Goal: Transaction & Acquisition: Purchase product/service

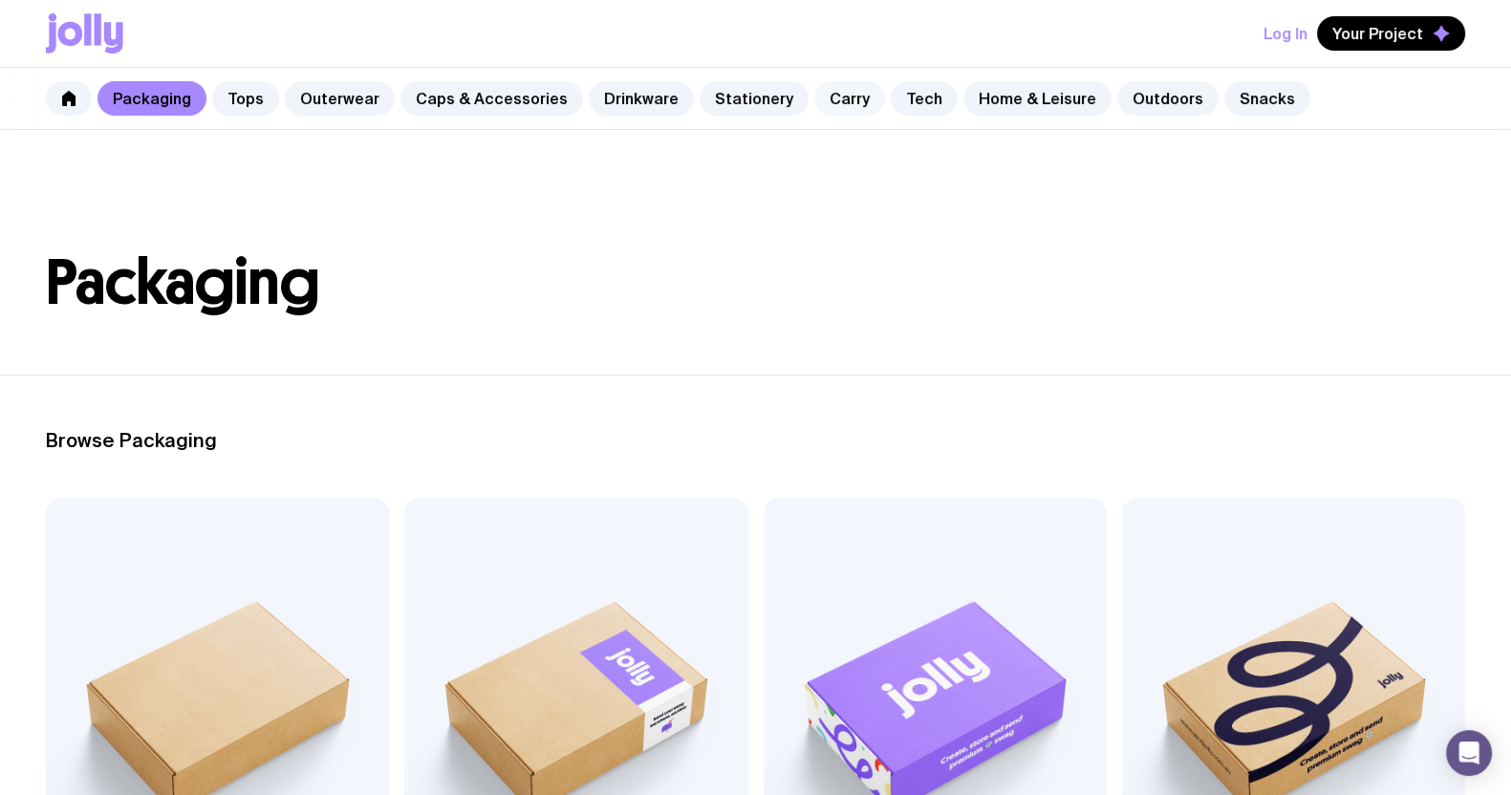
click at [833, 88] on link "Carry" at bounding box center [849, 98] width 71 height 34
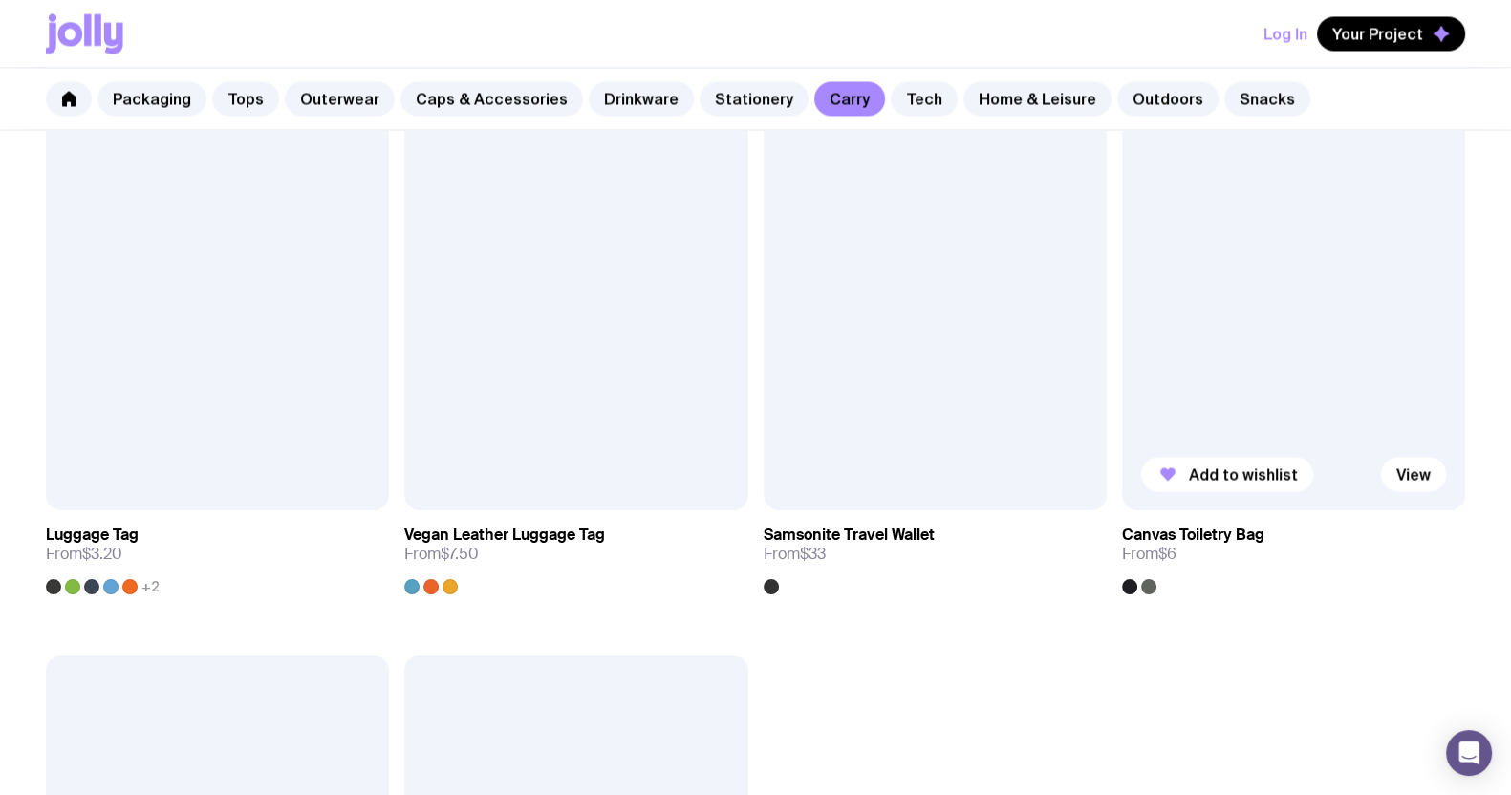
scroll to position [4182, 0]
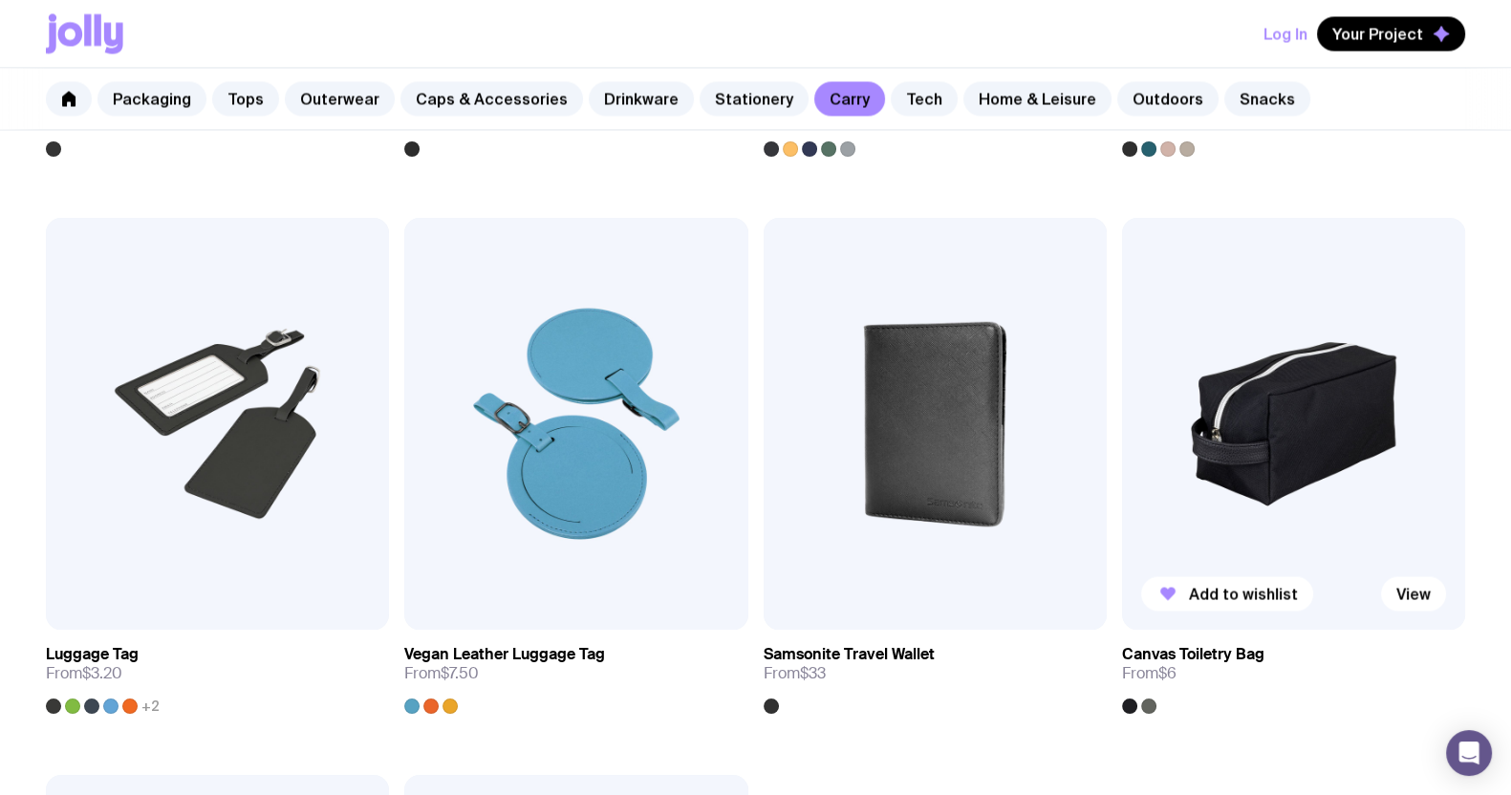
click at [1301, 382] on img at bounding box center [1293, 424] width 343 height 412
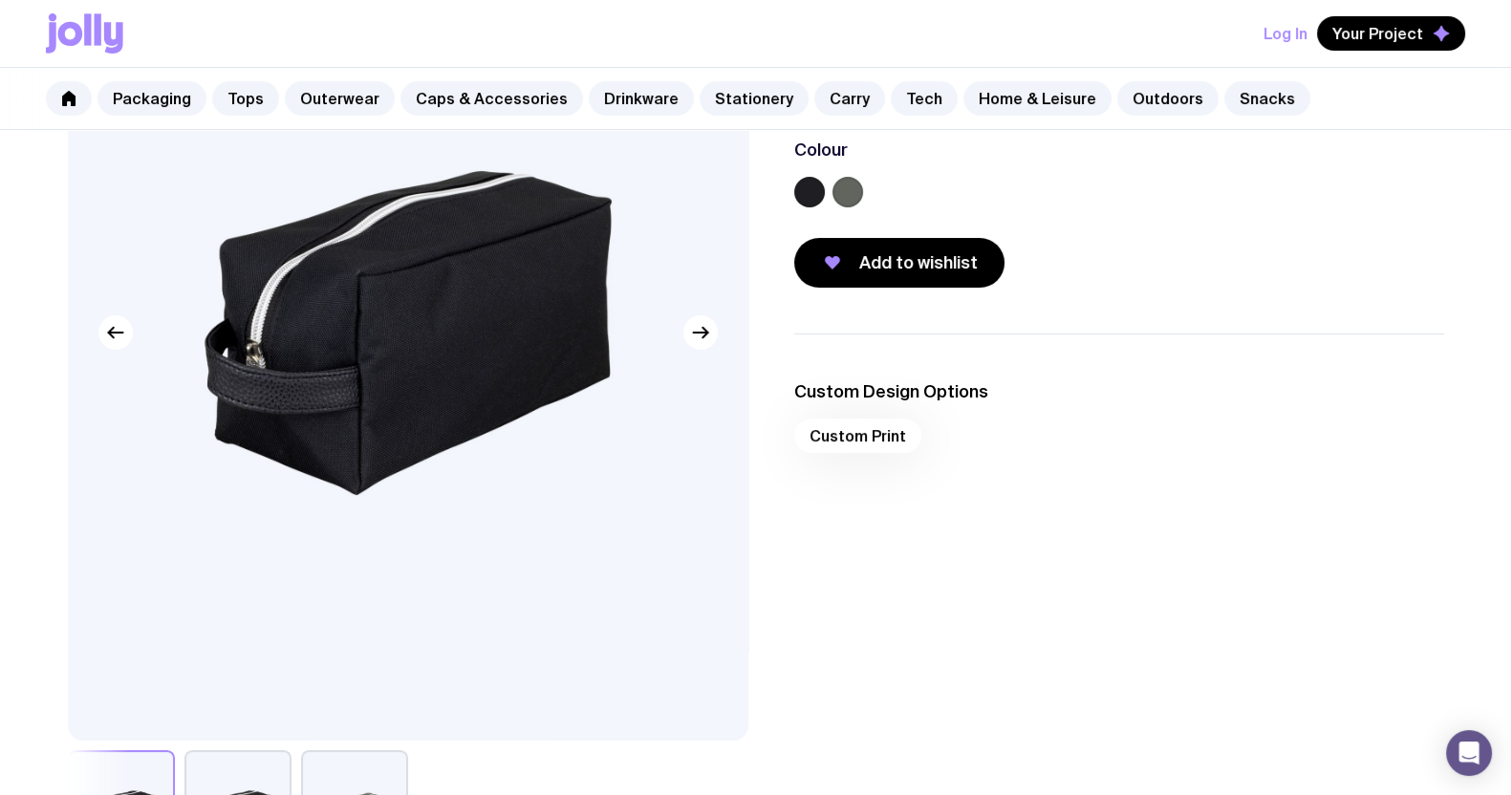
scroll to position [238, 0]
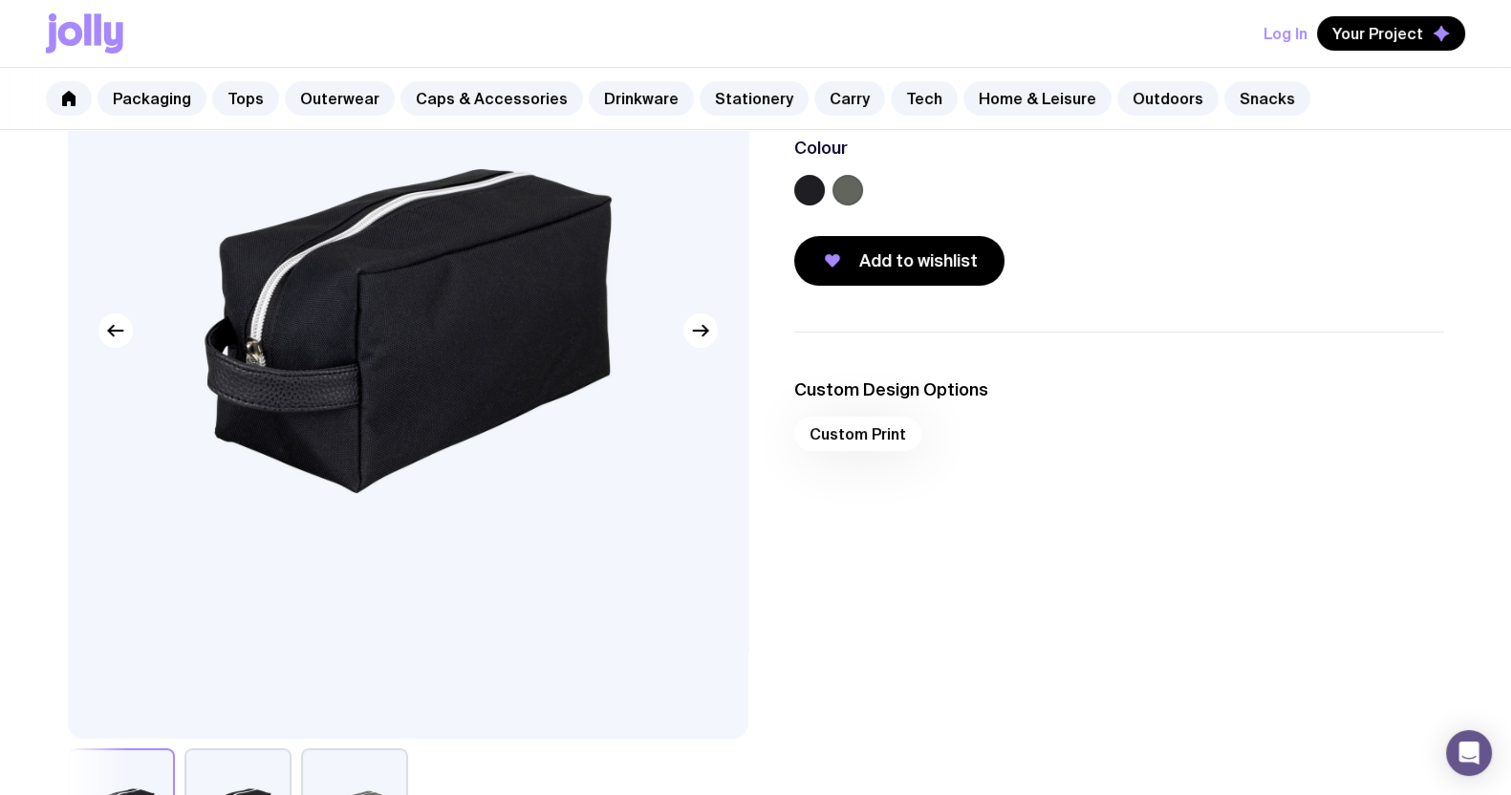
click at [854, 192] on label at bounding box center [848, 190] width 31 height 31
click at [0, 0] on input "radio" at bounding box center [0, 0] width 0 height 0
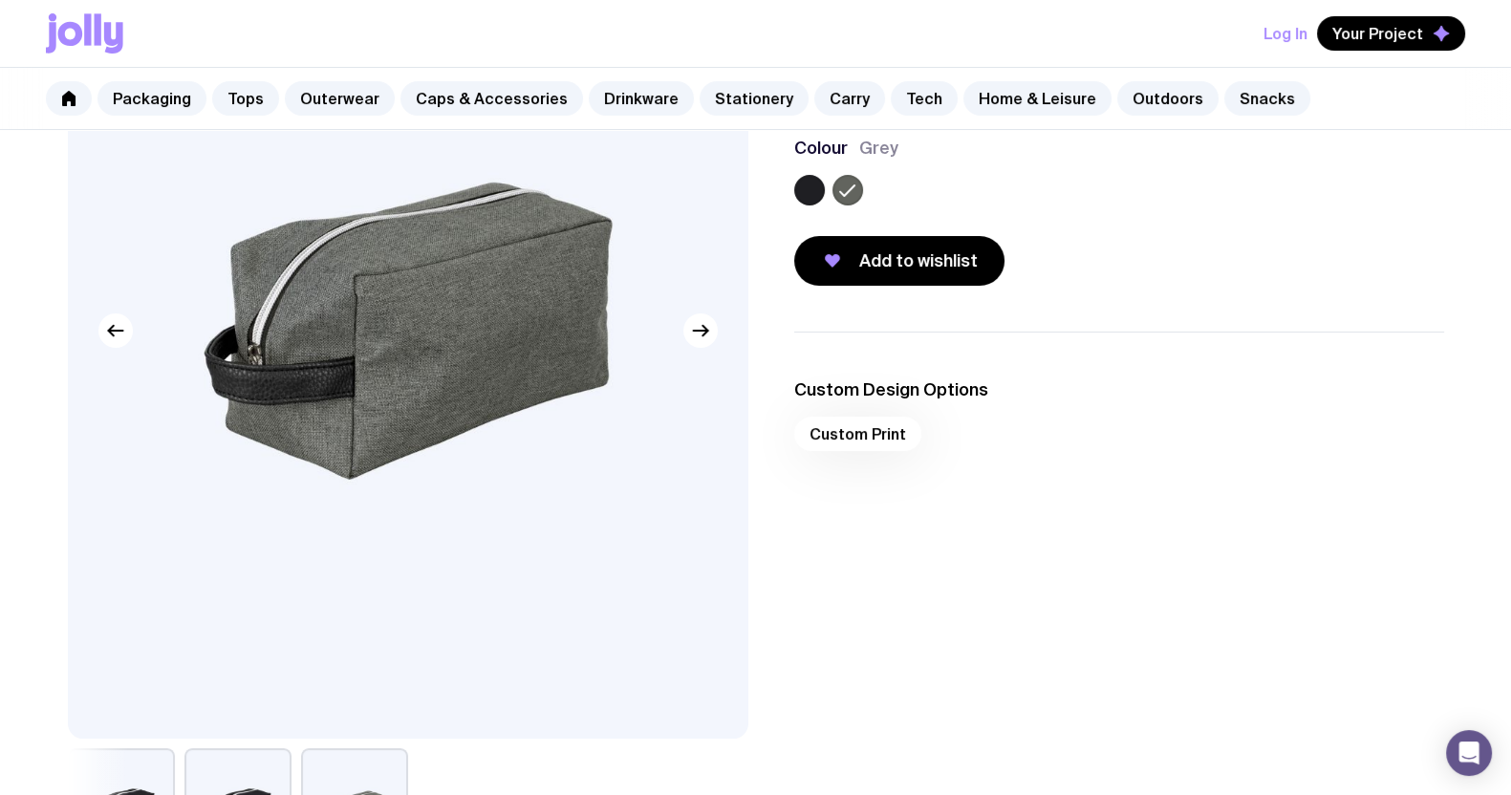
click at [811, 189] on label at bounding box center [809, 190] width 31 height 31
click at [0, 0] on input "radio" at bounding box center [0, 0] width 0 height 0
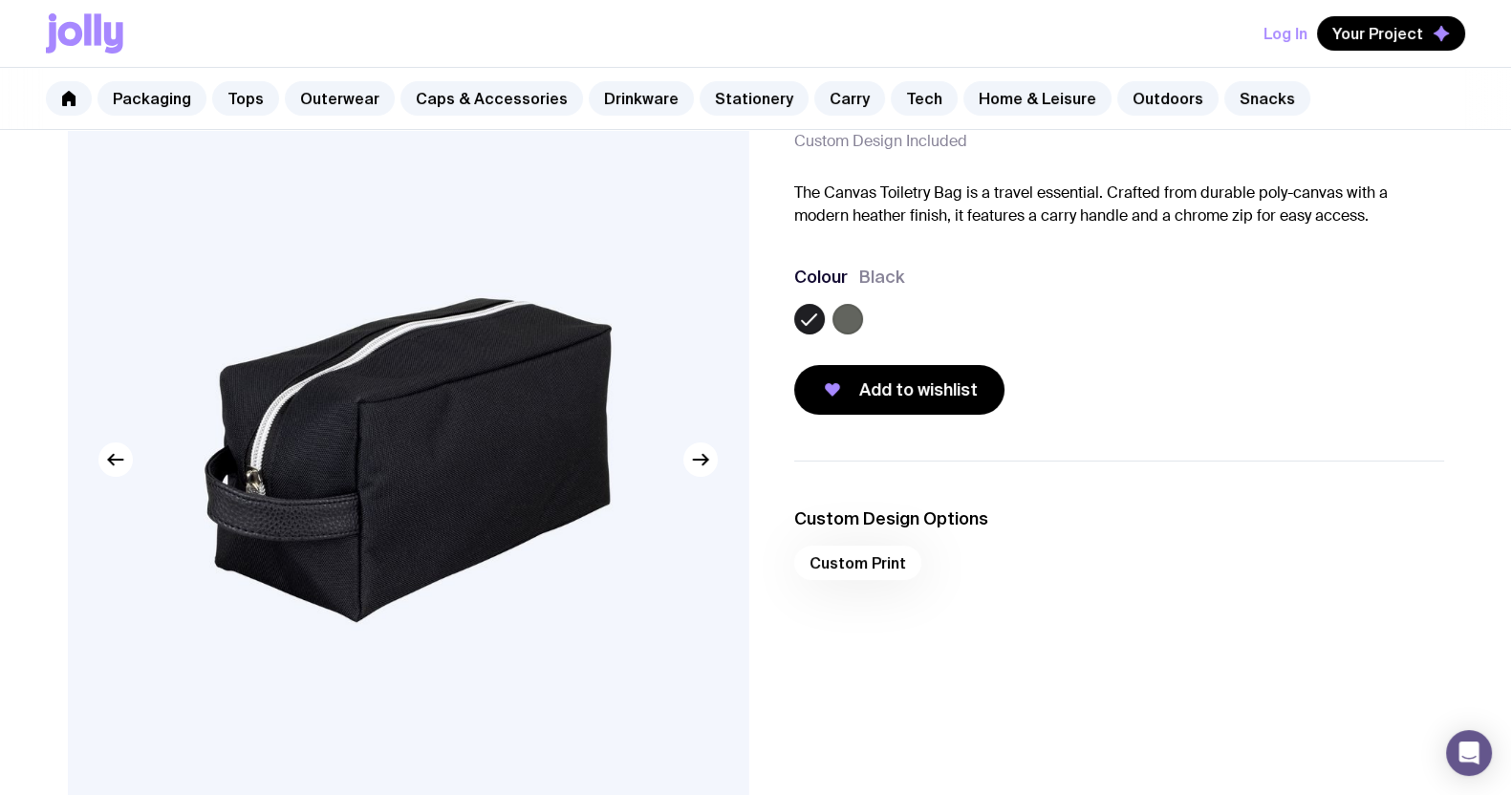
scroll to position [0, 0]
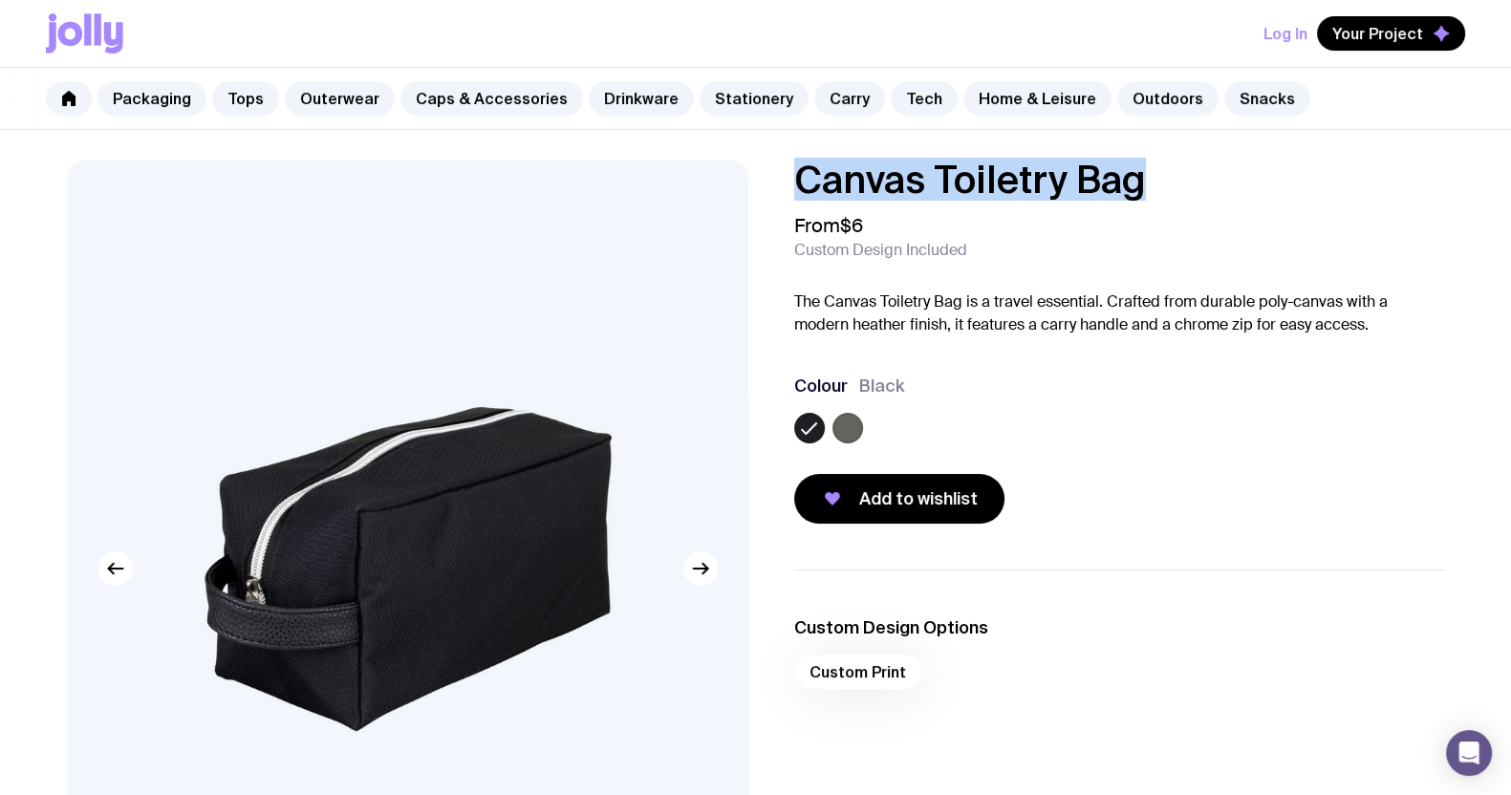
drag, startPoint x: 1136, startPoint y: 183, endPoint x: 702, endPoint y: 170, distance: 435.1
click at [702, 170] on div "Canvas Toiletry Bag From $6 Custom Design Included The Canvas Toiletry Bag is a…" at bounding box center [756, 641] width 1468 height 960
copy h1 "Canvas Toiletry Bag"
click at [1001, 355] on div "Canvas Toiletry Bag From $6 Custom Design Included The Canvas Toiletry Bag is a…" at bounding box center [1119, 342] width 650 height 363
